Goal: Transaction & Acquisition: Purchase product/service

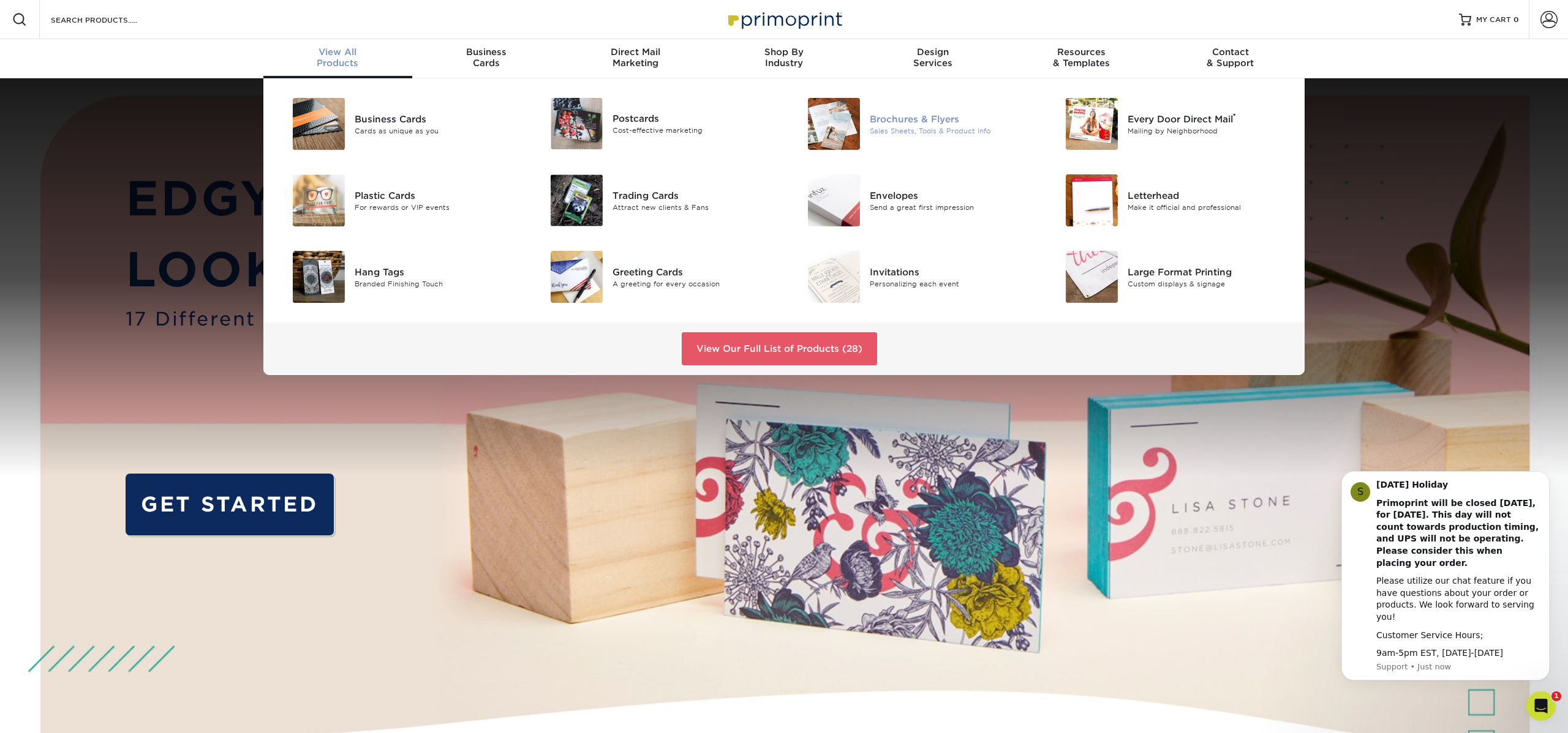
click at [932, 110] on div "Brochures & Flyers Sales Sheets, Tools & Product Info" at bounding box center [955, 124] width 172 height 52
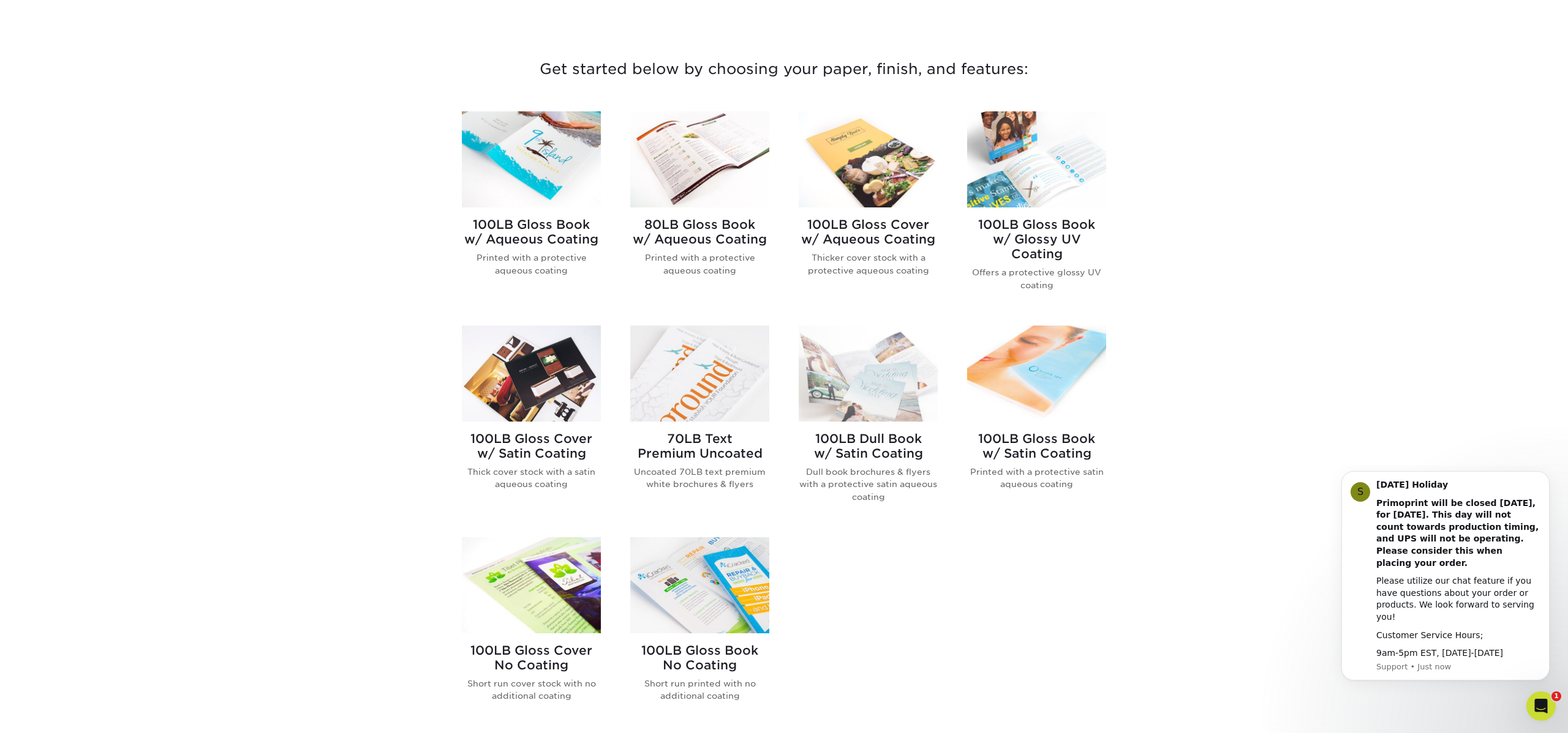
scroll to position [427, 0]
click at [526, 374] on img at bounding box center [531, 375] width 139 height 96
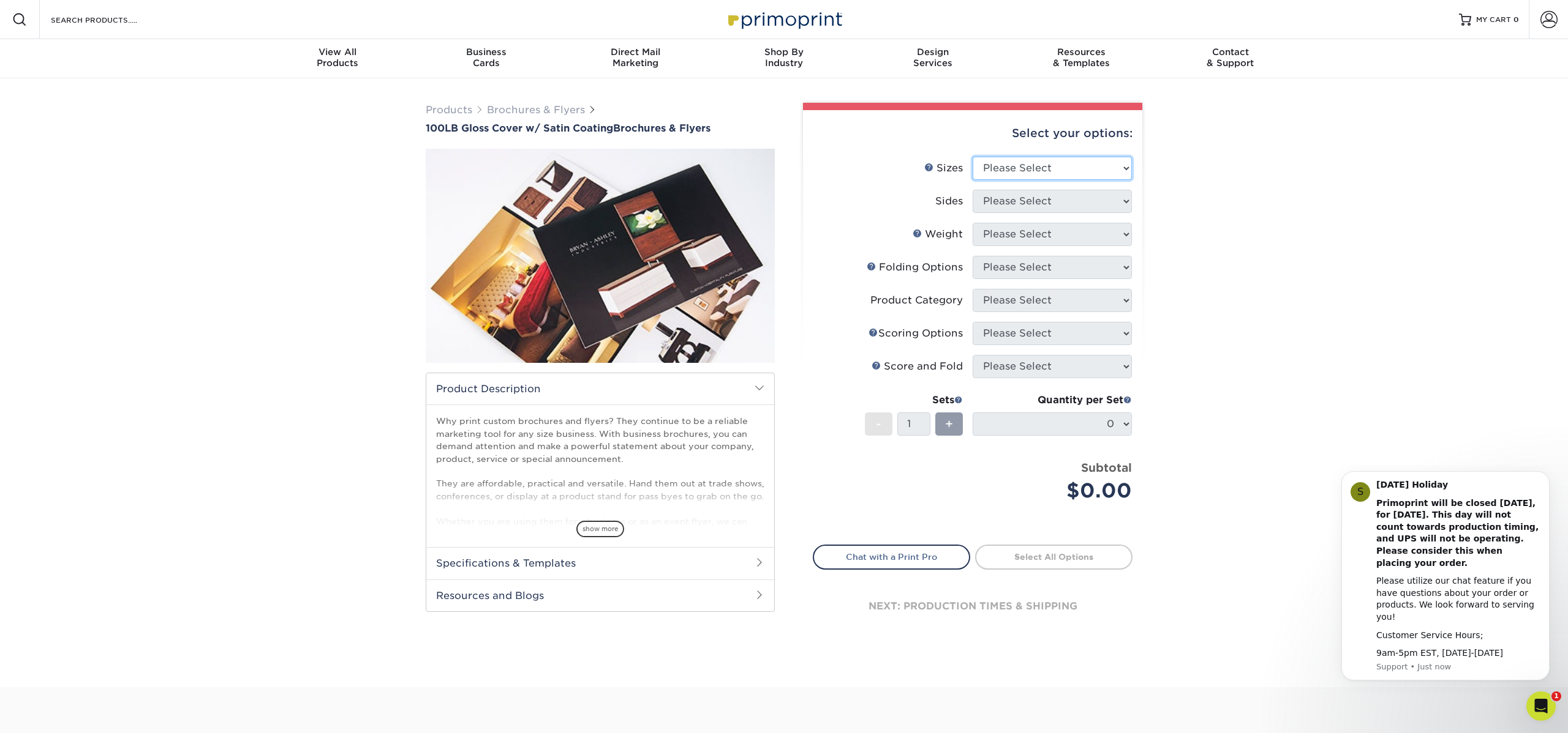
click at [1120, 165] on select "Please Select 3.67" x 8.5" 4" x 8.5" 4" x 11" 4" x 12" 4.25" x 11" 5.5" x 8.5" …" at bounding box center [1052, 167] width 159 height 23
click at [1042, 166] on select "Please Select 3.67" x 8.5" 4" x 8.5" 4" x 11" 4" x 12" 4.25" x 11" 5.5" x 8.5" …" at bounding box center [1052, 167] width 159 height 23
